Goal: Check status: Check status

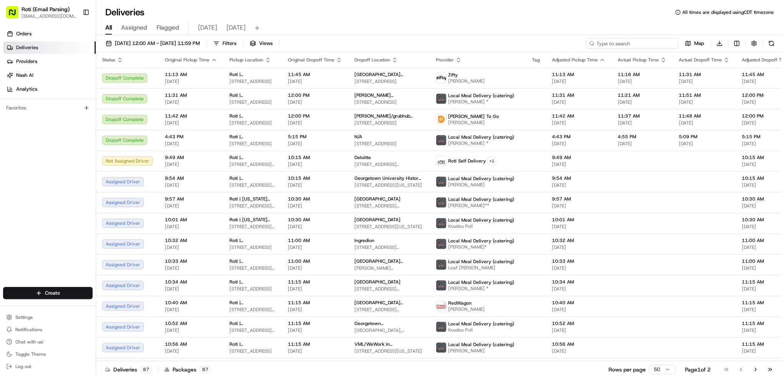
click at [634, 41] on input at bounding box center [632, 43] width 92 height 11
click at [232, 28] on span "[DATE]" at bounding box center [236, 27] width 19 height 9
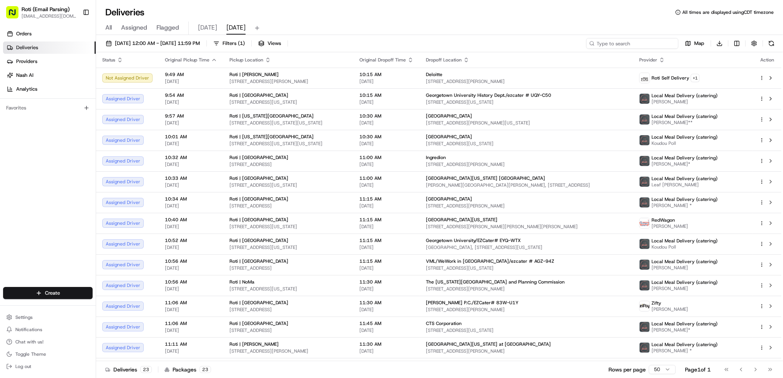
click at [645, 48] on input at bounding box center [632, 43] width 92 height 11
paste input "# UQY-C50"
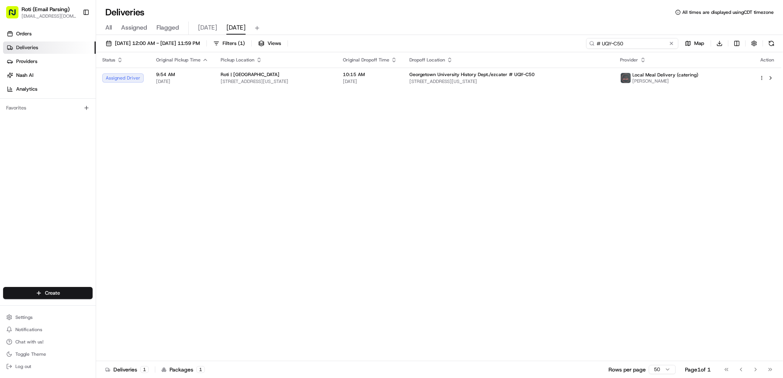
type input "# UQY-C50"
drag, startPoint x: 630, startPoint y: 44, endPoint x: 402, endPoint y: 6, distance: 231.3
click at [499, 28] on div "Deliveries All times are displayed using CDT timezone All Assigned Flagged [DAT…" at bounding box center [439, 189] width 687 height 378
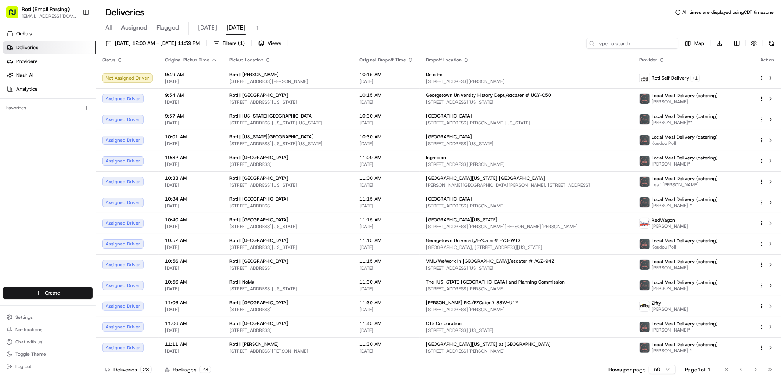
click at [607, 44] on input at bounding box center [632, 43] width 92 height 11
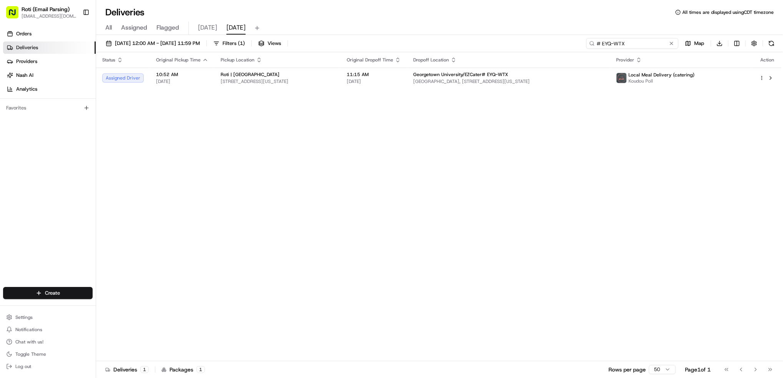
drag, startPoint x: 571, startPoint y: 44, endPoint x: 518, endPoint y: 43, distance: 53.5
click at [549, 44] on div "[DATE] 12:00 AM - [DATE] 11:59 PM Filters ( 1 ) Views # EYQ-WTX Map Download" at bounding box center [439, 45] width 687 height 14
paste input "AGZ-94Z"
type input "# AGZ-94Z"
drag, startPoint x: 638, startPoint y: 45, endPoint x: 476, endPoint y: 37, distance: 162.5
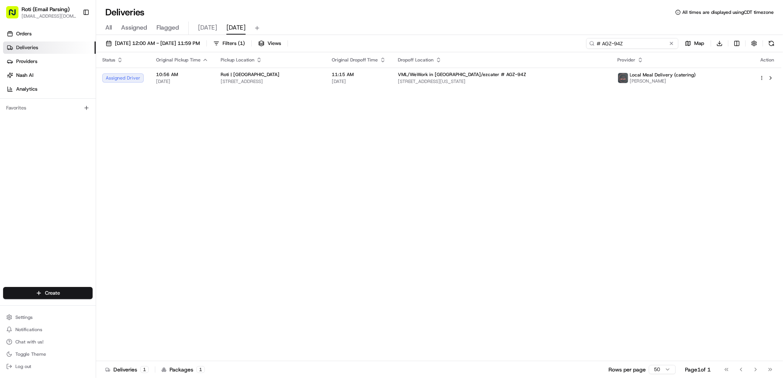
click at [548, 42] on div "[DATE] 12:00 AM - [DATE] 11:59 PM Filters ( 1 ) Views # AGZ-94Z Map Download" at bounding box center [439, 45] width 687 height 14
paste input
drag, startPoint x: 624, startPoint y: 45, endPoint x: 418, endPoint y: 48, distance: 205.4
click at [434, 50] on div "[DATE] 12:00 AM - [DATE] 11:59 PM Filters ( 1 ) Views # AGZ-94Z Map Download" at bounding box center [439, 45] width 687 height 14
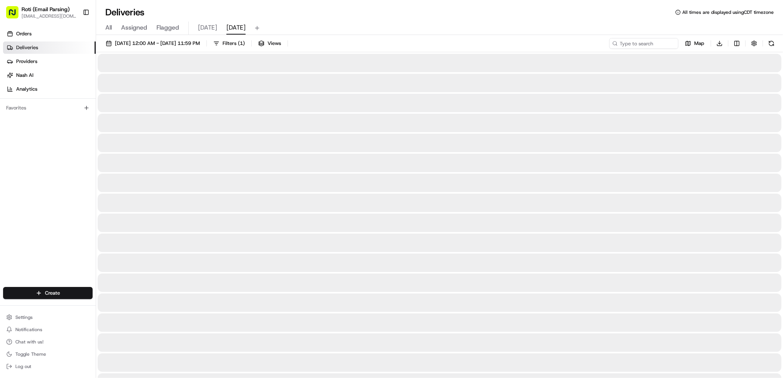
click at [421, 45] on div "[DATE] 12:00 AM - [DATE] 11:59 PM Filters ( 1 ) Views Map Download" at bounding box center [439, 45] width 687 height 14
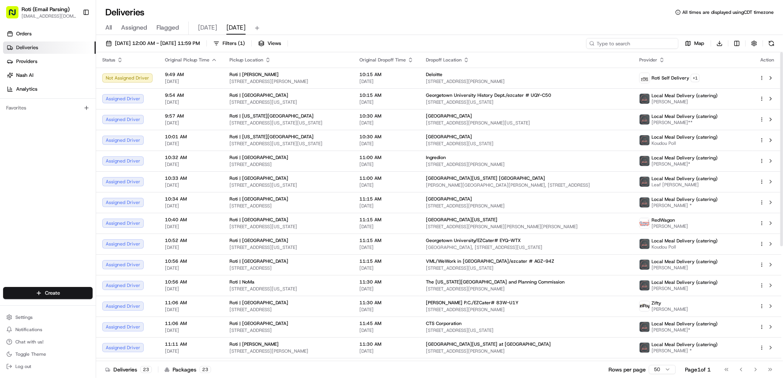
click at [624, 44] on input at bounding box center [632, 43] width 92 height 11
paste input "# AGZ-94Z"
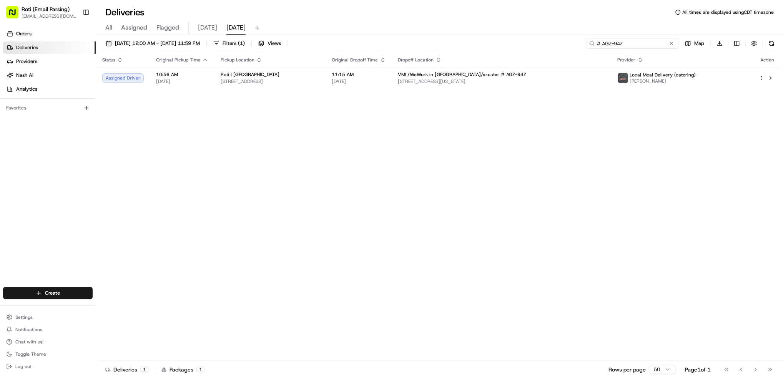
drag, startPoint x: 635, startPoint y: 43, endPoint x: 508, endPoint y: 45, distance: 126.2
click at [508, 45] on div "[DATE] 12:00 AM - [DATE] 11:59 PM Filters ( 1 ) Views # AGZ-94Z Map Download" at bounding box center [439, 45] width 687 height 14
paste input "83W-U1Y"
drag, startPoint x: 638, startPoint y: 43, endPoint x: 518, endPoint y: 43, distance: 120.0
click at [518, 43] on div "[DATE] 12:00 AM - [DATE] 11:59 PM Filters ( 1 ) Views # 83W-U1Y Map Download" at bounding box center [439, 45] width 687 height 14
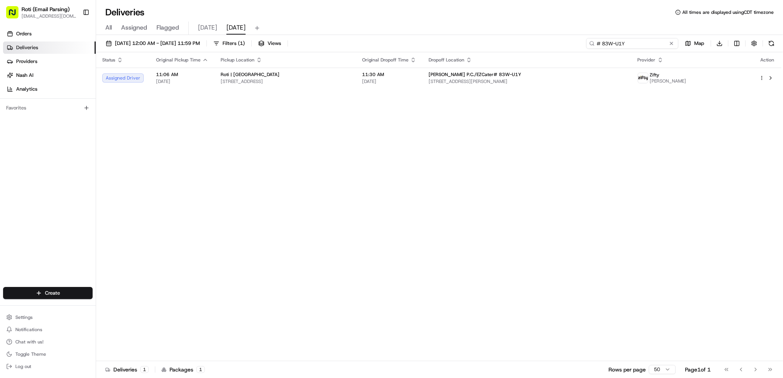
paste input "0Z8-WKZ"
drag, startPoint x: 642, startPoint y: 44, endPoint x: 428, endPoint y: 24, distance: 214.8
click at [574, 40] on div "[DATE] 12:00 AM - [DATE] 11:59 PM Filters ( 1 ) Views # 0Z8-WKZ Map Download" at bounding box center [439, 45] width 687 height 14
paste input "EYQ-WTX"
drag, startPoint x: 639, startPoint y: 43, endPoint x: 438, endPoint y: 30, distance: 200.8
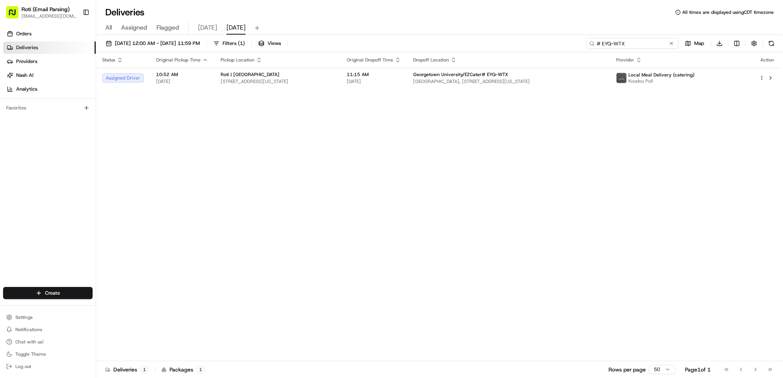
click at [445, 31] on div "Deliveries All times are displayed using CDT timezone All Assigned Flagged [DAT…" at bounding box center [439, 189] width 687 height 378
paste input "HM0-MFC"
drag, startPoint x: 633, startPoint y: 44, endPoint x: 545, endPoint y: 38, distance: 88.3
click at [561, 40] on div "[DATE] 12:00 AM - [DATE] 11:59 PM Filters ( 1 ) Views # HM0-MFC Map Download" at bounding box center [439, 45] width 687 height 14
paste input "UGU-JWU"
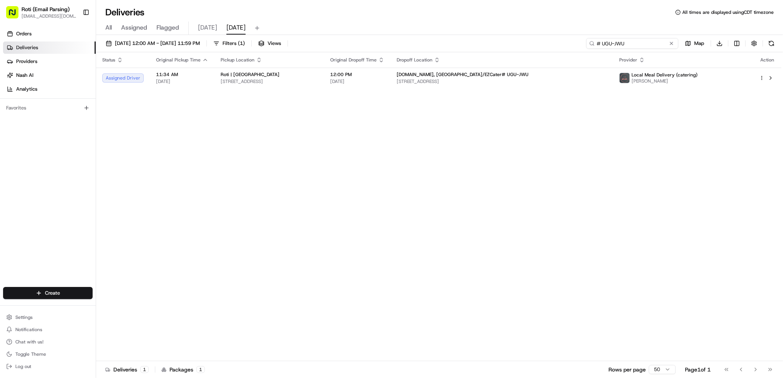
drag, startPoint x: 636, startPoint y: 43, endPoint x: 463, endPoint y: 41, distance: 173.5
click at [470, 41] on div "[DATE] 12:00 AM - [DATE] 11:59 PM Filters ( 1 ) Views # UGU-JWU Map Download" at bounding box center [439, 45] width 687 height 14
paste input "059-F6Z"
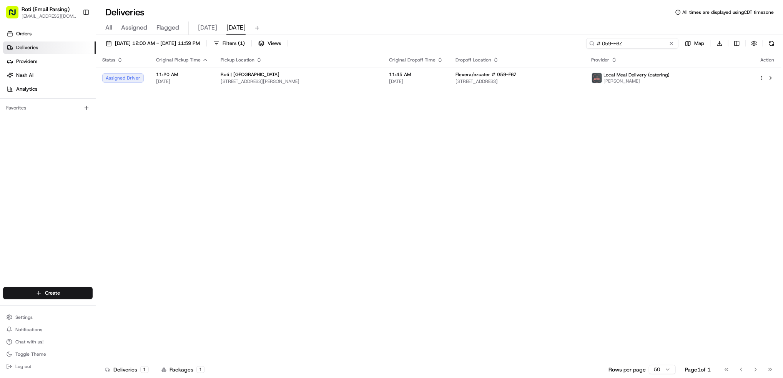
type input "# 059-F6Z"
